Goal: Task Accomplishment & Management: Use online tool/utility

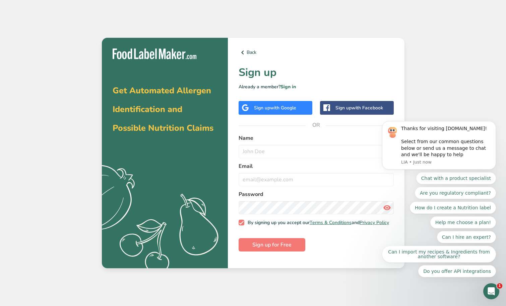
click at [284, 109] on span "with Google" at bounding box center [283, 108] width 26 height 6
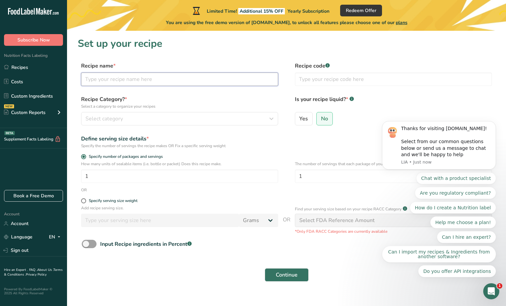
click at [179, 78] on input "text" at bounding box center [179, 79] width 197 height 13
type input "big bite"
click at [161, 116] on div "Select category" at bounding box center [177, 119] width 184 height 8
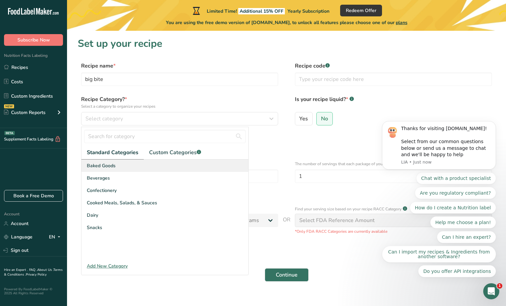
click at [127, 168] on div "Baked Goods" at bounding box center [164, 166] width 167 height 12
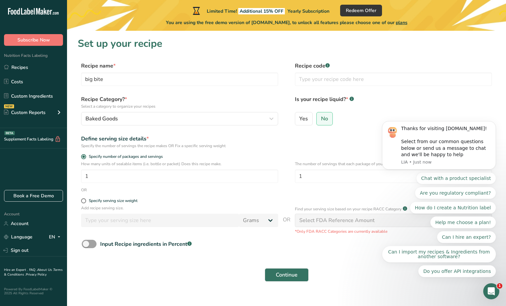
scroll to position [11, 0]
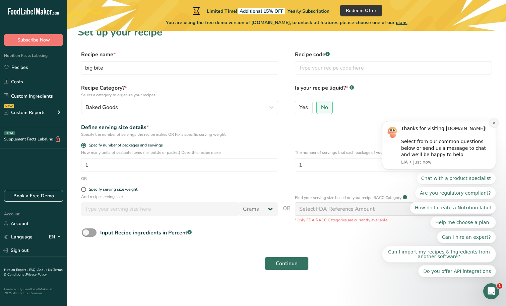
click at [494, 123] on icon "Dismiss notification" at bounding box center [494, 123] width 4 height 4
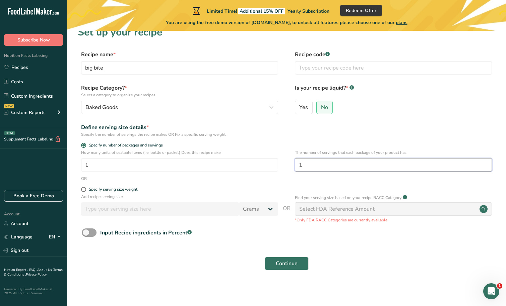
click at [393, 162] on input "1" at bounding box center [393, 164] width 197 height 13
type input "40"
click at [371, 142] on form "Recipe name * big bite Recipe code .a-a{fill:#347362;}.b-a{fill:#fff;} Recipe C…" at bounding box center [286, 163] width 417 height 224
click at [85, 191] on span at bounding box center [83, 189] width 5 height 5
click at [85, 191] on input "Specify serving size weight" at bounding box center [83, 190] width 4 height 4
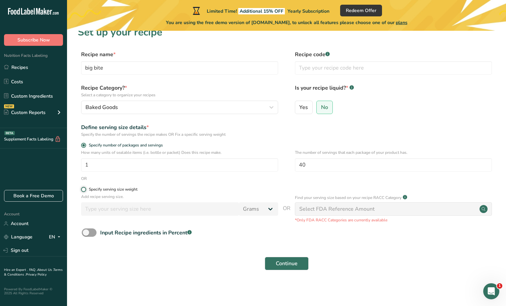
radio input "true"
radio input "false"
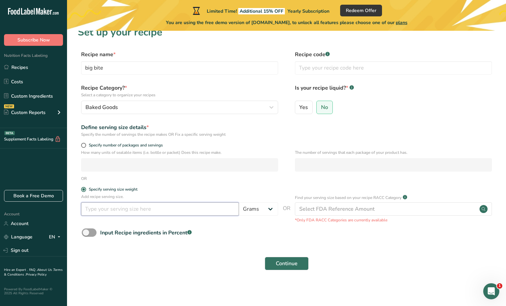
click at [146, 205] on input "number" at bounding box center [160, 209] width 158 height 13
type input "40"
click at [266, 192] on label "Specify serving size weight" at bounding box center [179, 189] width 197 height 5
click at [85, 192] on input "Specify serving size weight" at bounding box center [83, 190] width 4 height 4
click at [279, 268] on button "Continue" at bounding box center [287, 263] width 44 height 13
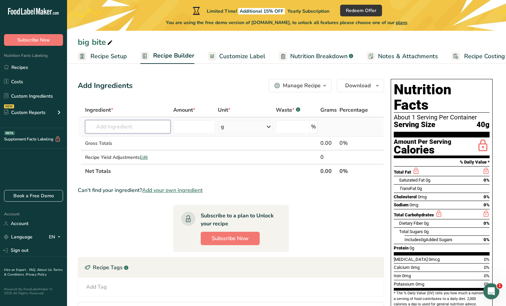
click at [112, 127] on input "text" at bounding box center [127, 126] width 85 height 13
click at [264, 126] on div "g" at bounding box center [246, 126] width 56 height 13
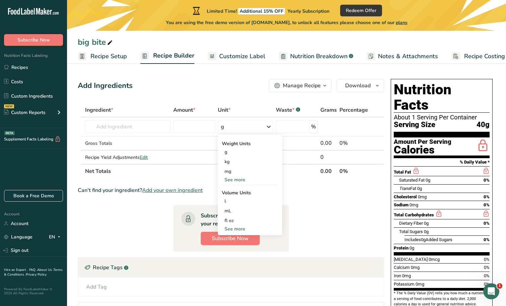
click at [260, 115] on th "Unit *" at bounding box center [245, 110] width 58 height 14
click at [254, 84] on div "Add Ingredients Manage Recipe Delete Recipe Duplicate Recipe Scale Recipe Save …" at bounding box center [231, 85] width 306 height 13
